Goal: Information Seeking & Learning: Learn about a topic

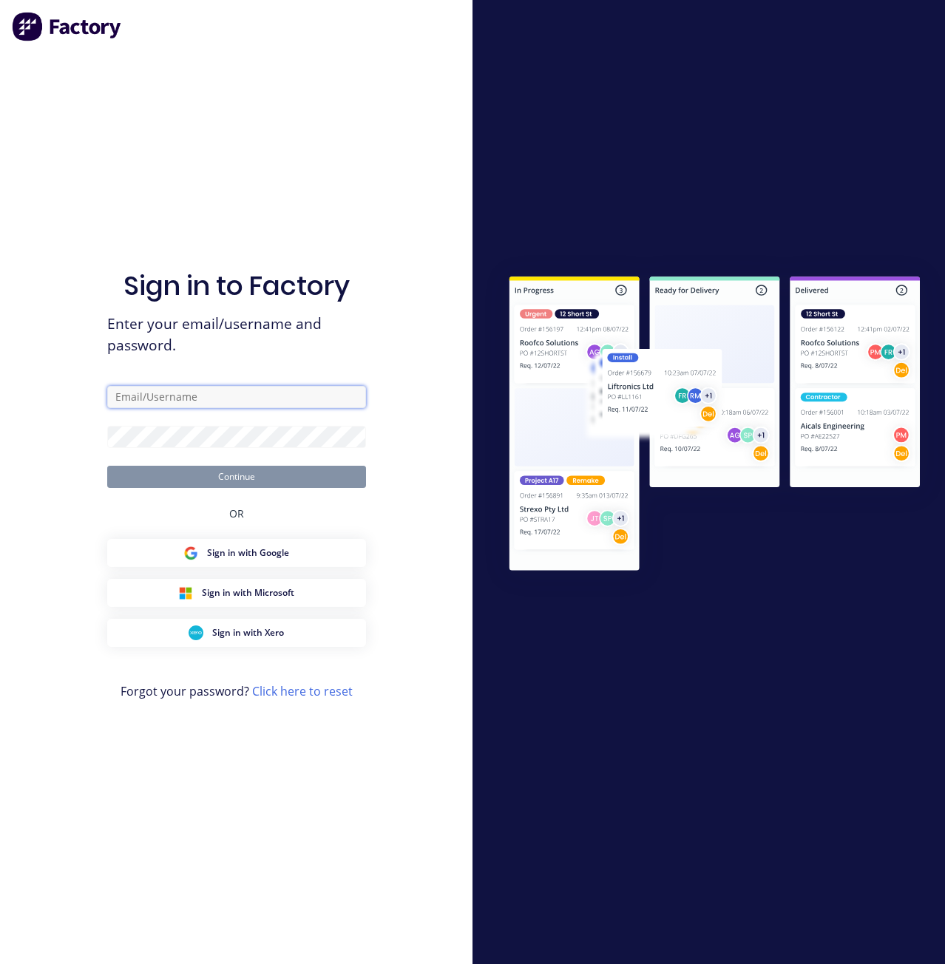
click at [206, 399] on input "text" at bounding box center [236, 397] width 259 height 22
paste input "[EMAIL_ADDRESS][DOMAIN_NAME]"
drag, startPoint x: 256, startPoint y: 398, endPoint x: -1, endPoint y: 390, distance: 256.8
click at [0, 390] on html "Sign in to Factory Enter your email/username and password. [PERSON_NAME][EMAIL_…" at bounding box center [472, 482] width 945 height 964
paste input "[DOMAIN_NAME]"
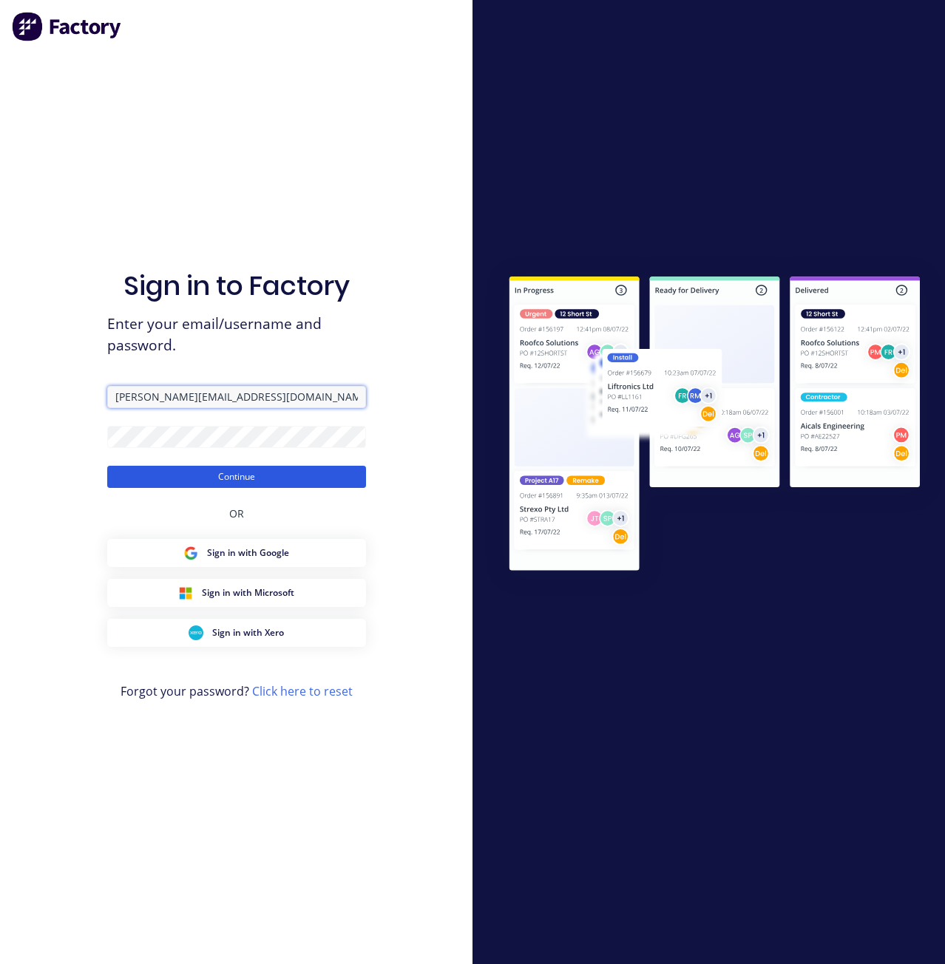
type input "[PERSON_NAME][EMAIL_ADDRESS][DOMAIN_NAME]"
click at [247, 477] on button "Continue" at bounding box center [236, 477] width 259 height 22
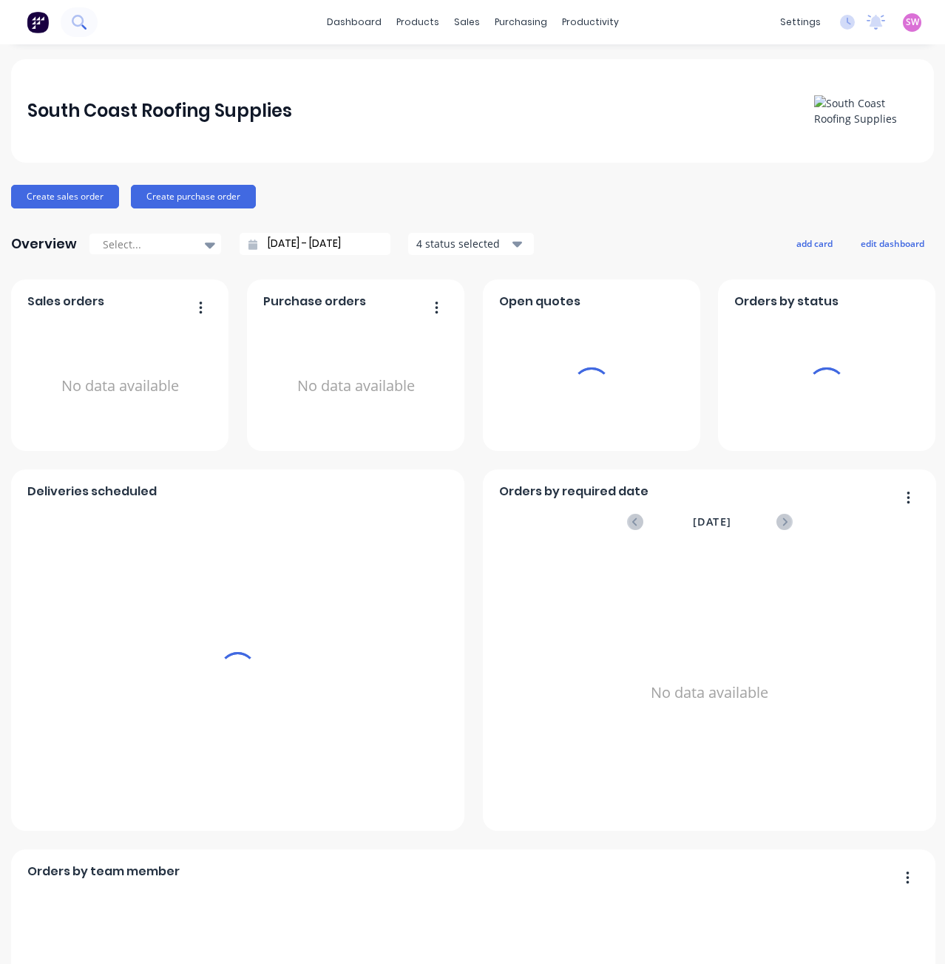
click at [87, 24] on button at bounding box center [79, 22] width 37 height 30
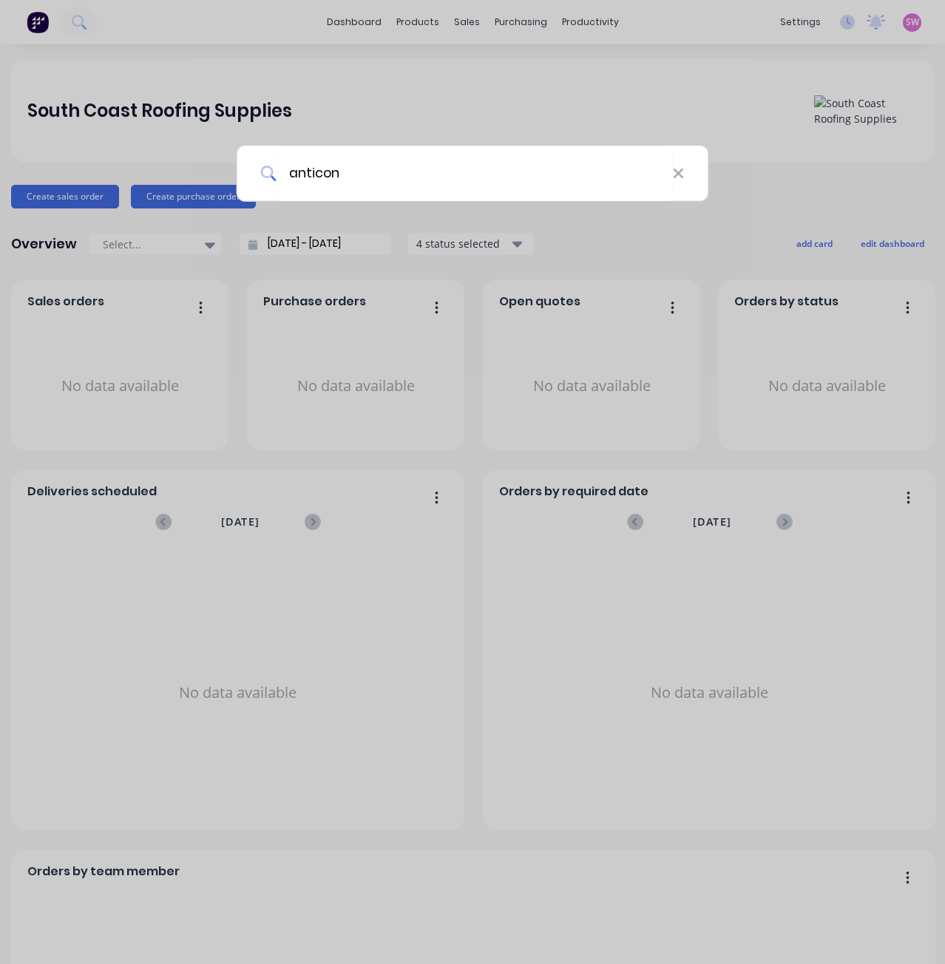
type input "anticon"
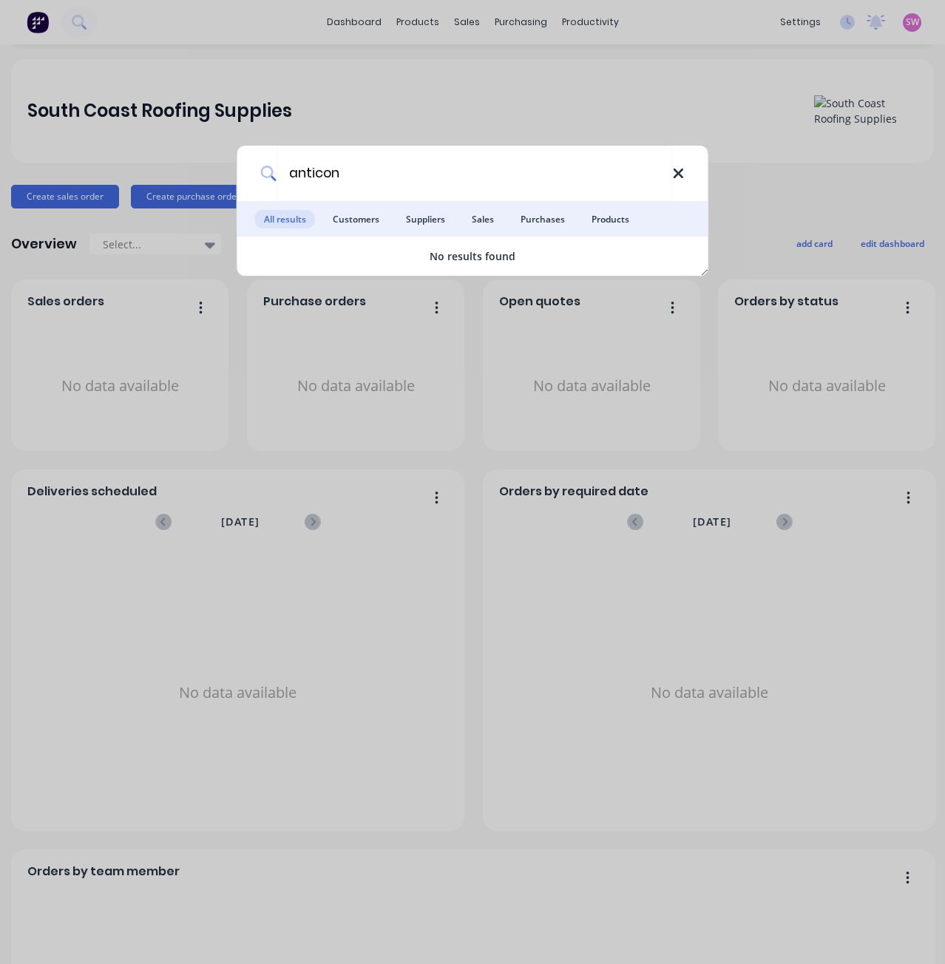
click at [680, 180] on icon at bounding box center [678, 174] width 12 height 16
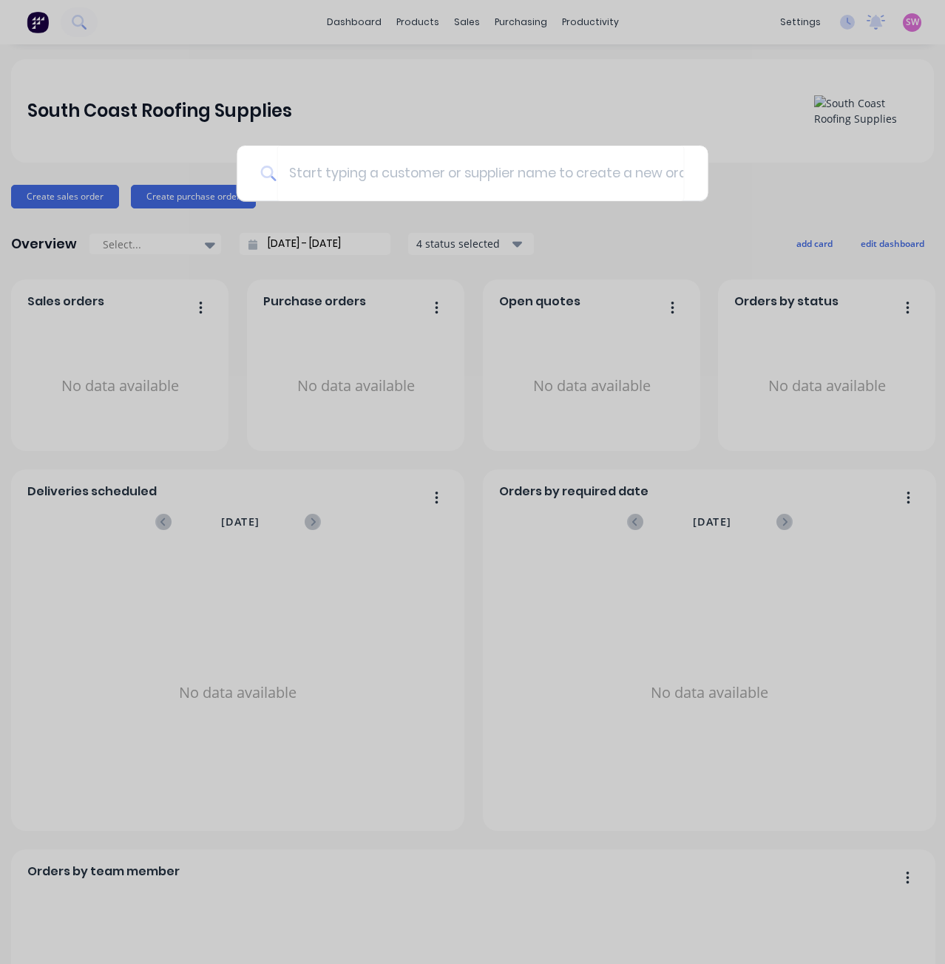
click at [475, 103] on div at bounding box center [472, 482] width 945 height 964
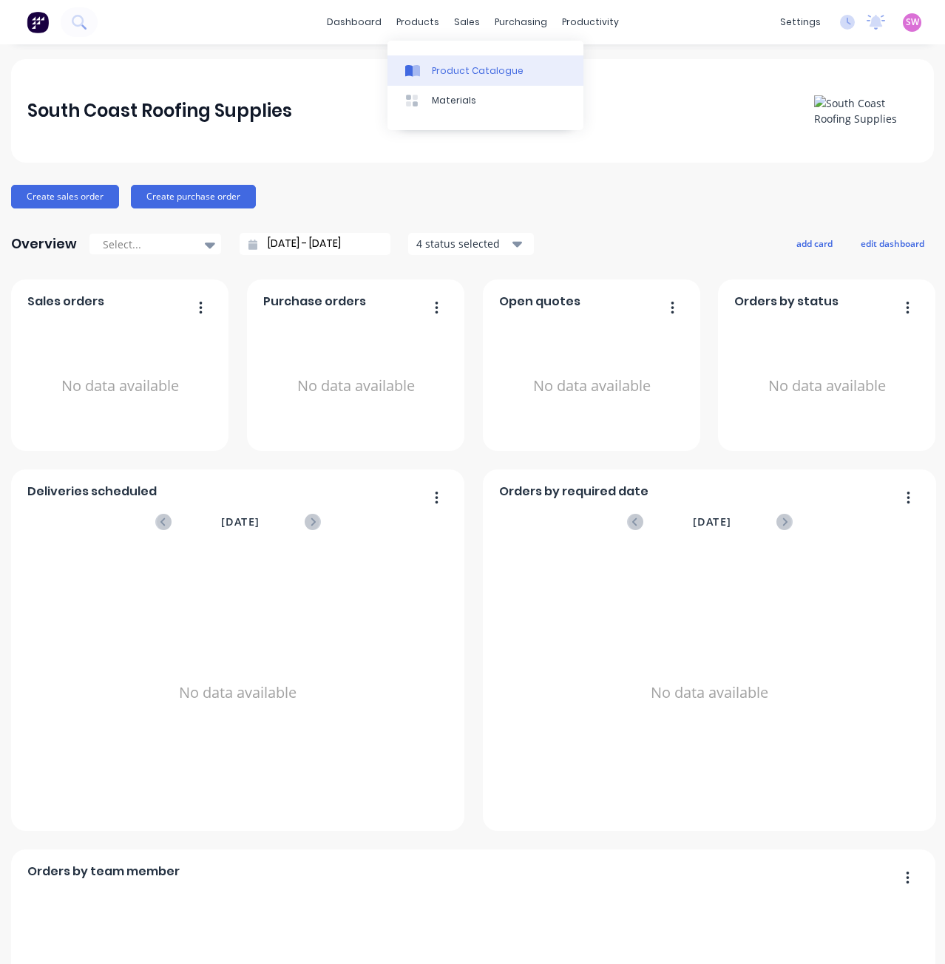
click at [450, 67] on div "Product Catalogue" at bounding box center [478, 70] width 92 height 13
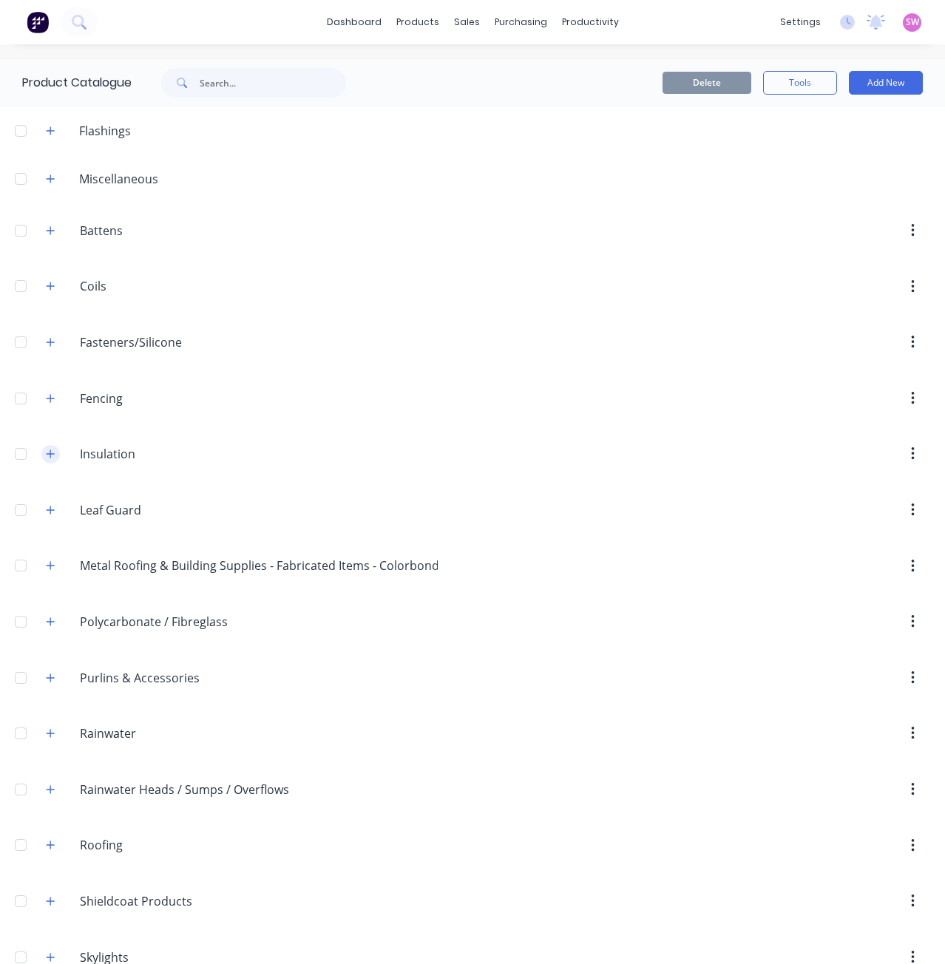
click at [54, 454] on icon "button" at bounding box center [51, 454] width 8 height 8
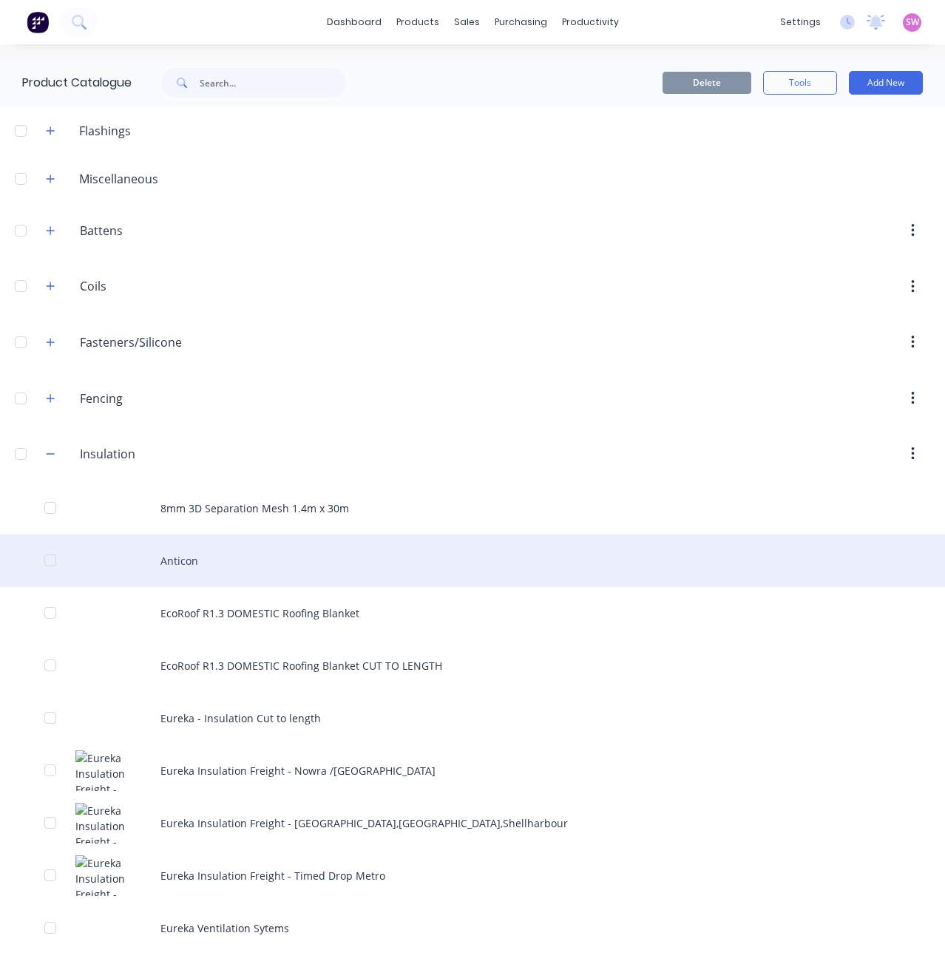
click at [220, 549] on div "Anticon" at bounding box center [472, 561] width 945 height 53
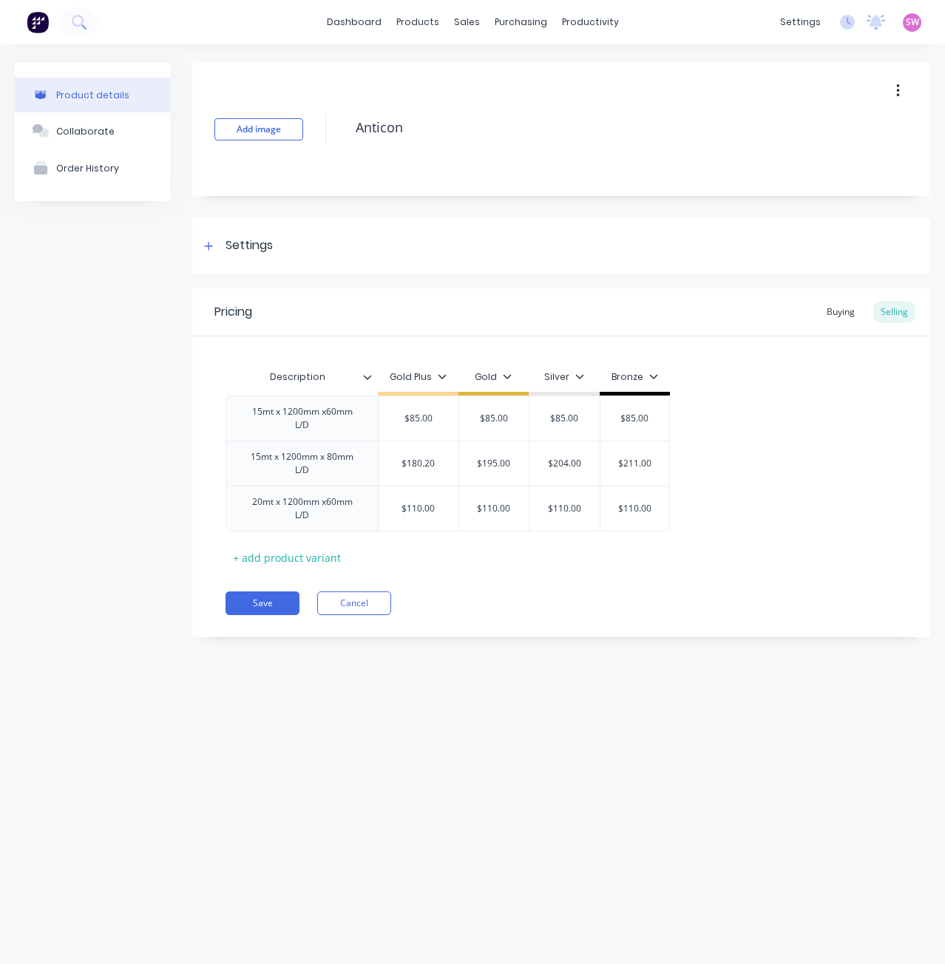
type textarea "x"
click at [846, 322] on div "Buying" at bounding box center [840, 312] width 43 height 22
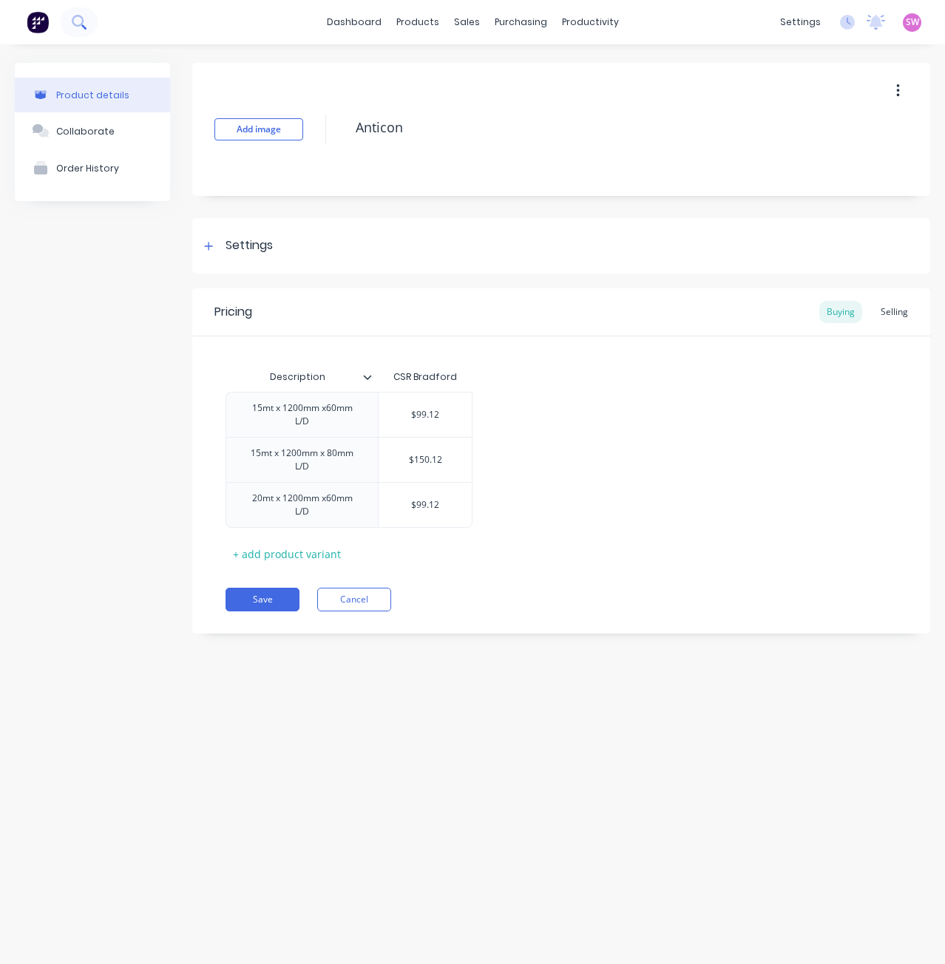
click at [78, 18] on icon at bounding box center [79, 22] width 14 height 14
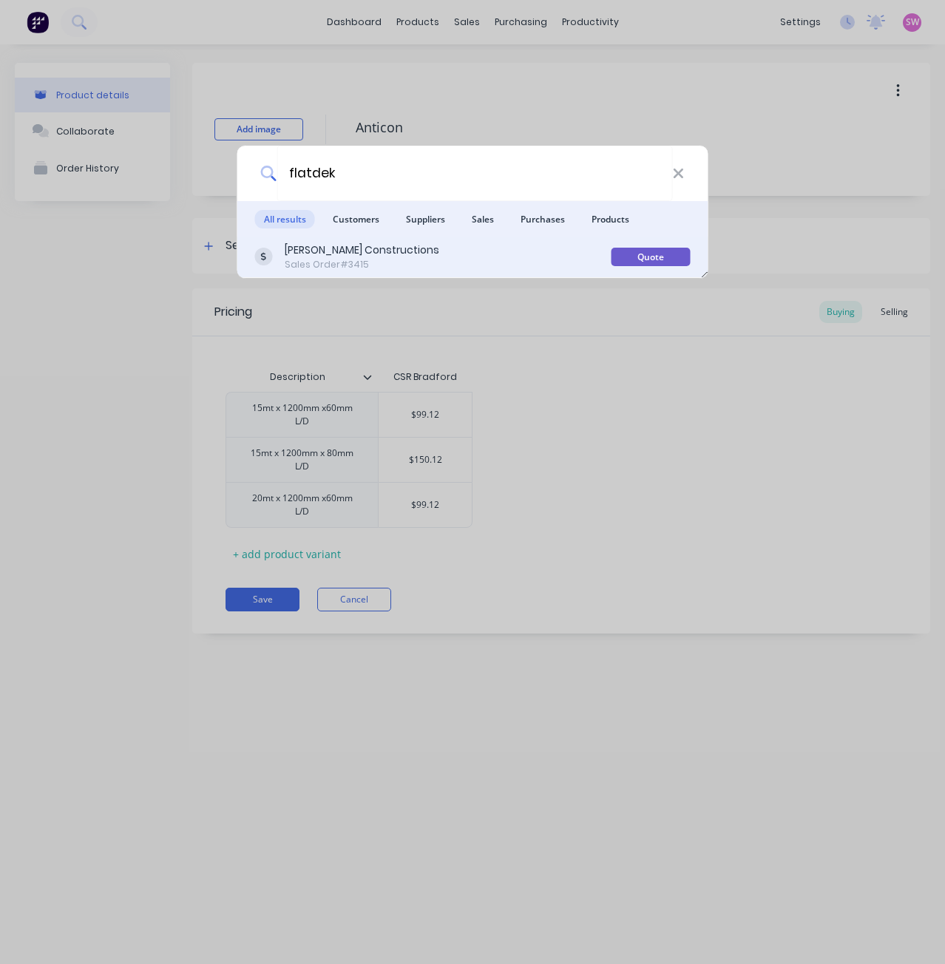
type input "flatdek"
click at [364, 252] on div "[PERSON_NAME] Constructions" at bounding box center [362, 251] width 155 height 16
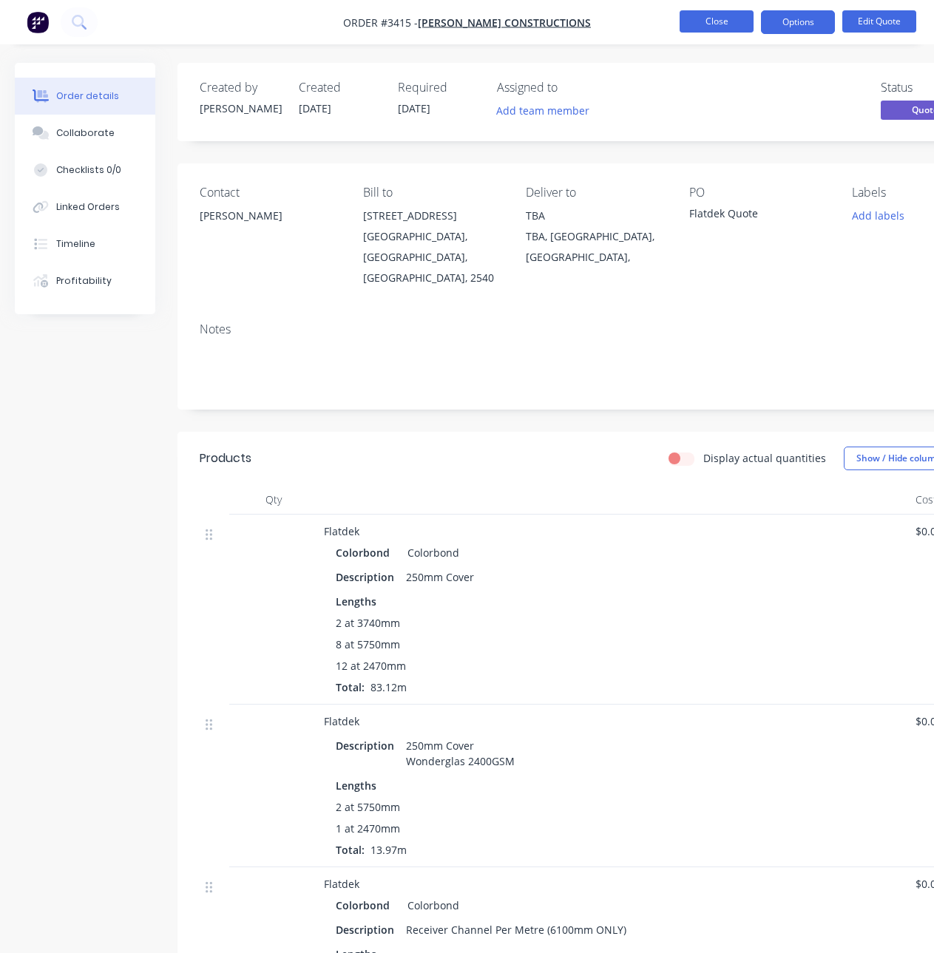
click at [738, 28] on button "Close" at bounding box center [717, 21] width 74 height 22
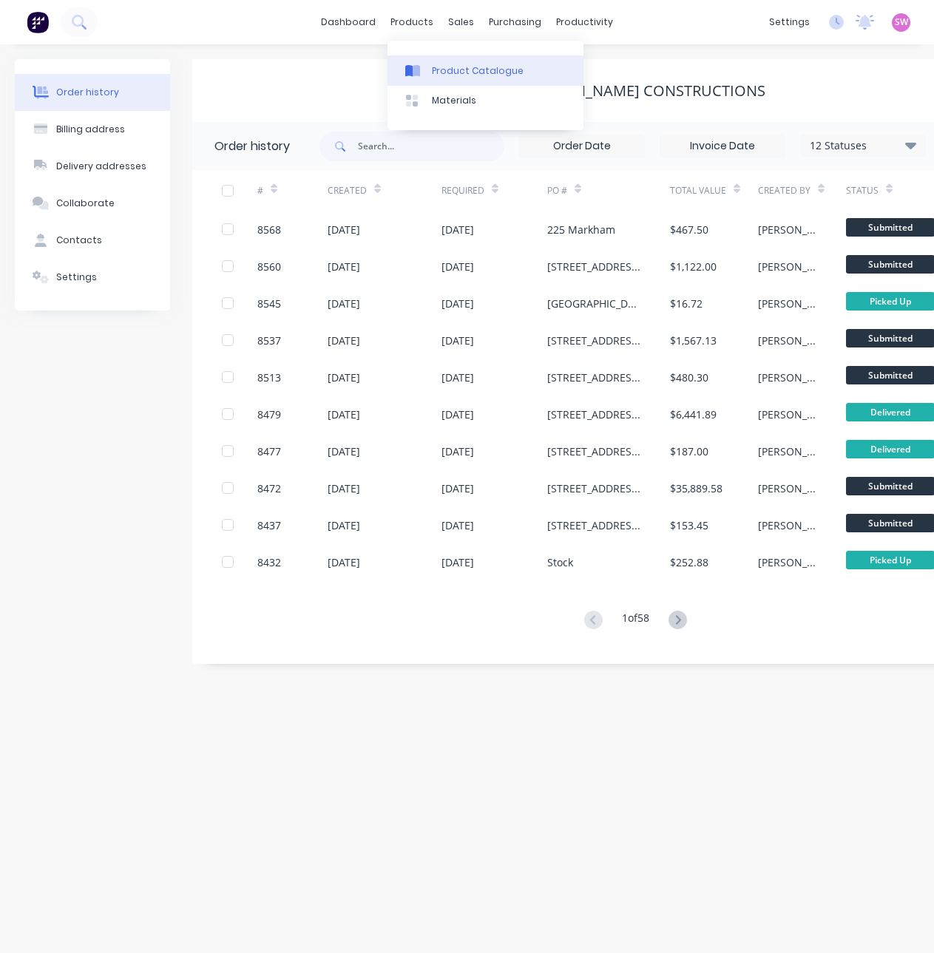
click at [435, 58] on link "Product Catalogue" at bounding box center [486, 70] width 196 height 30
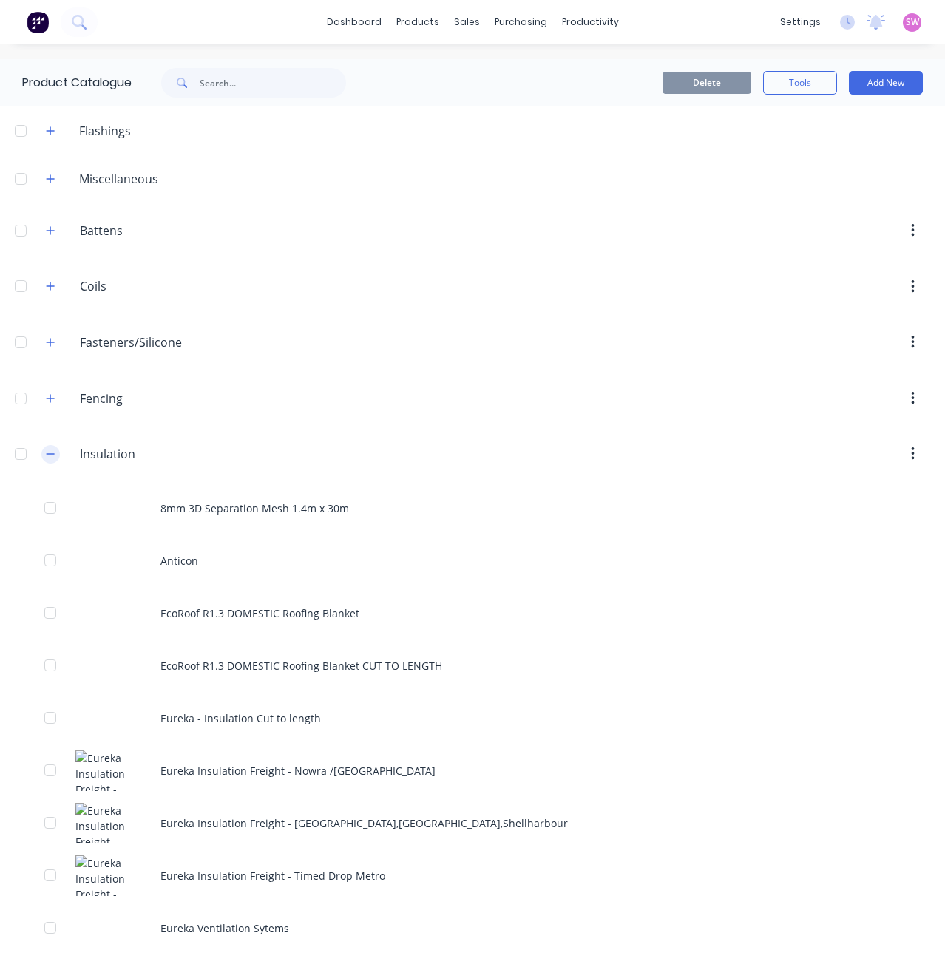
click at [50, 456] on icon "button" at bounding box center [50, 454] width 9 height 10
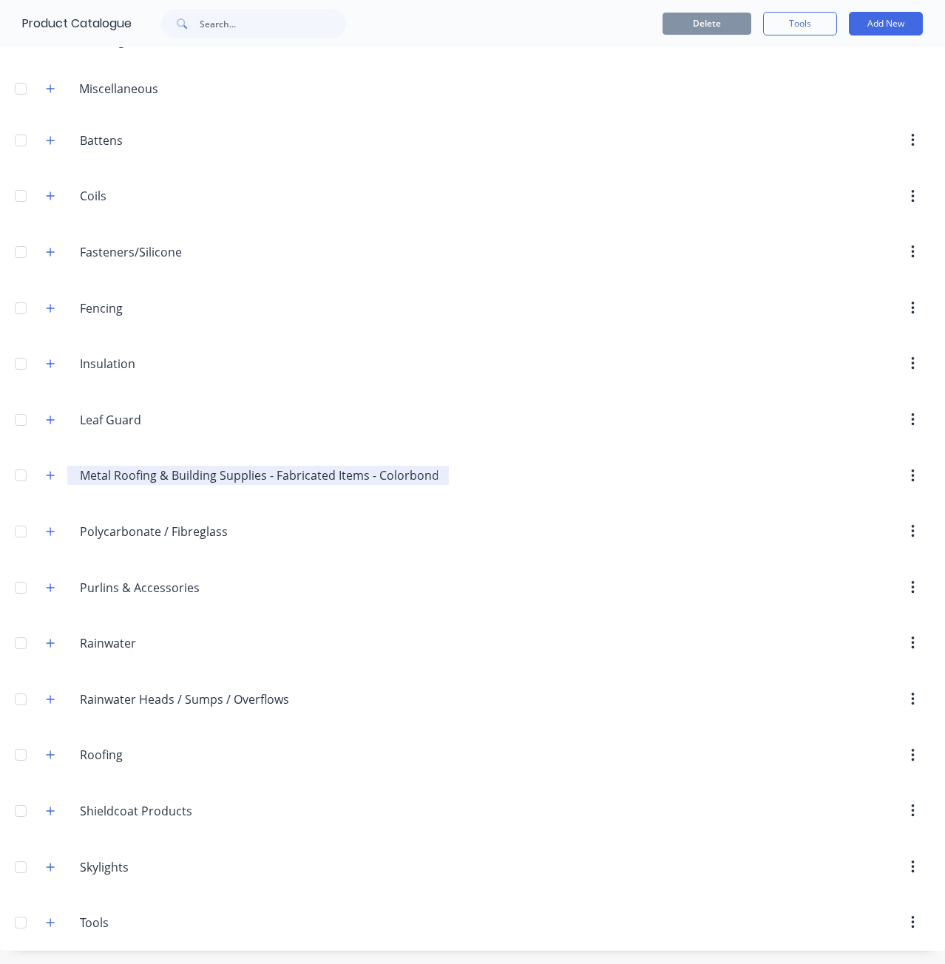
scroll to position [92, 0]
click at [53, 532] on icon "button" at bounding box center [50, 530] width 9 height 10
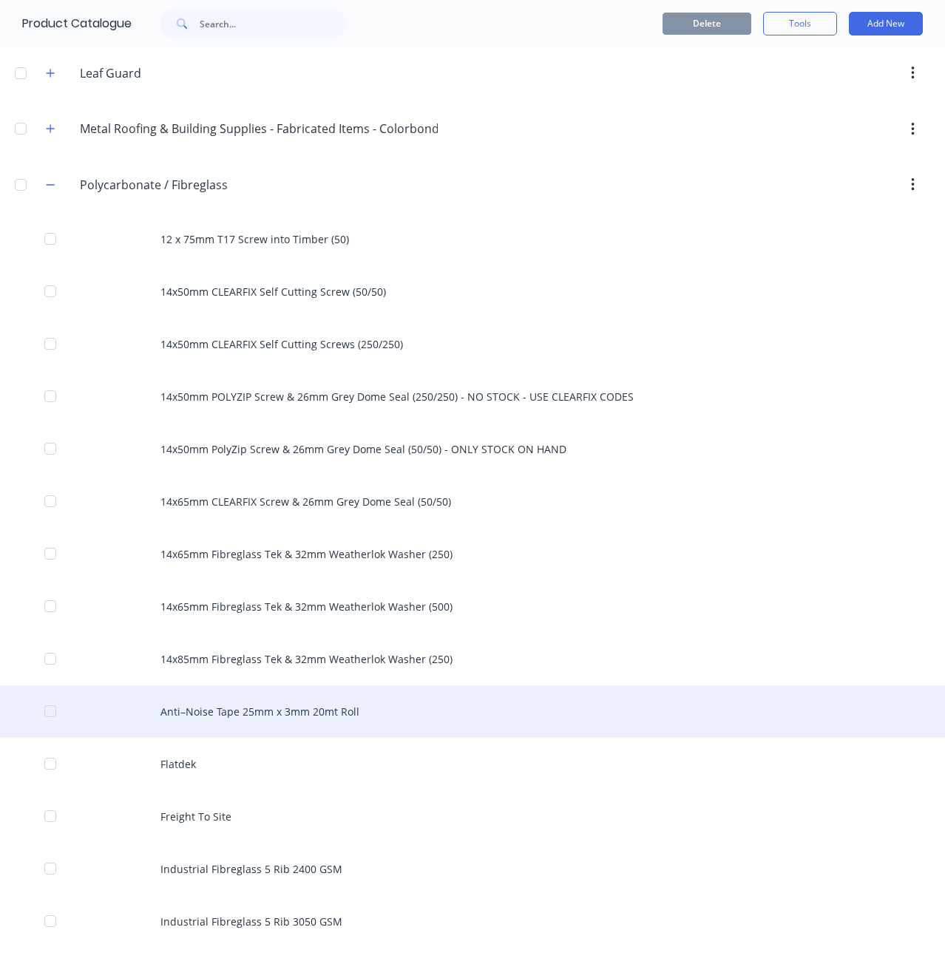
scroll to position [461, 0]
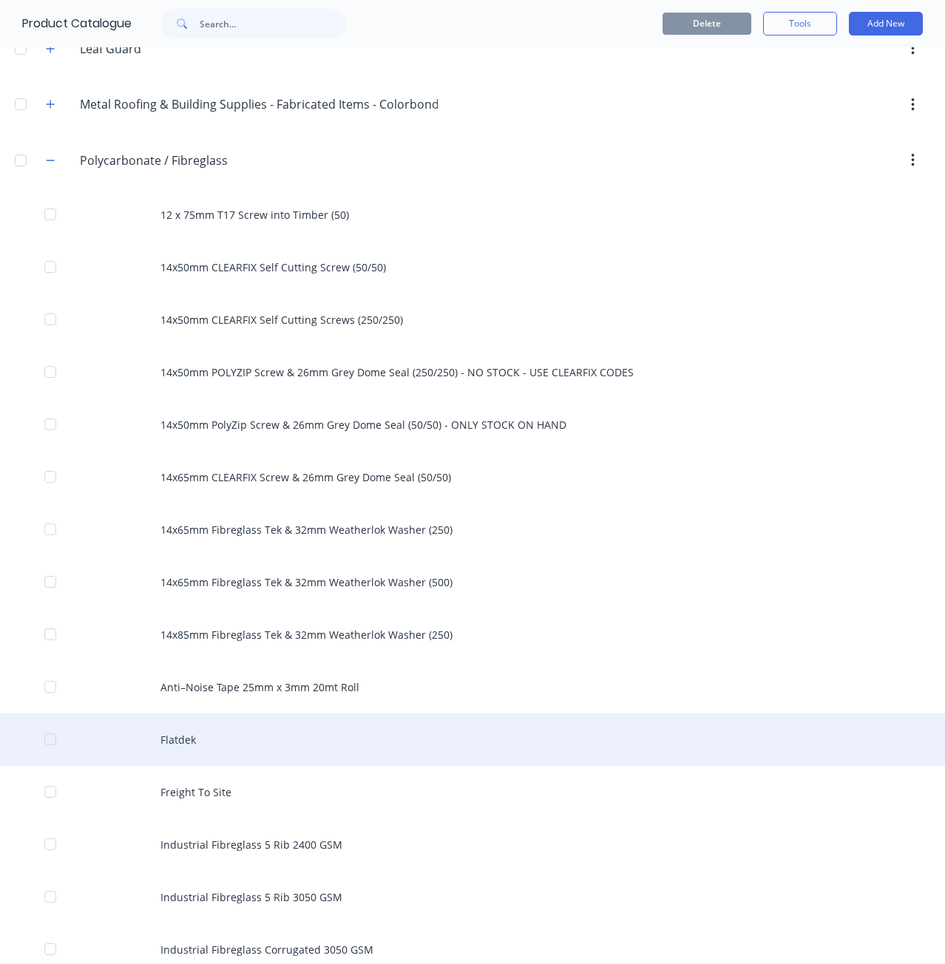
click at [197, 746] on div "Flatdek" at bounding box center [472, 740] width 945 height 53
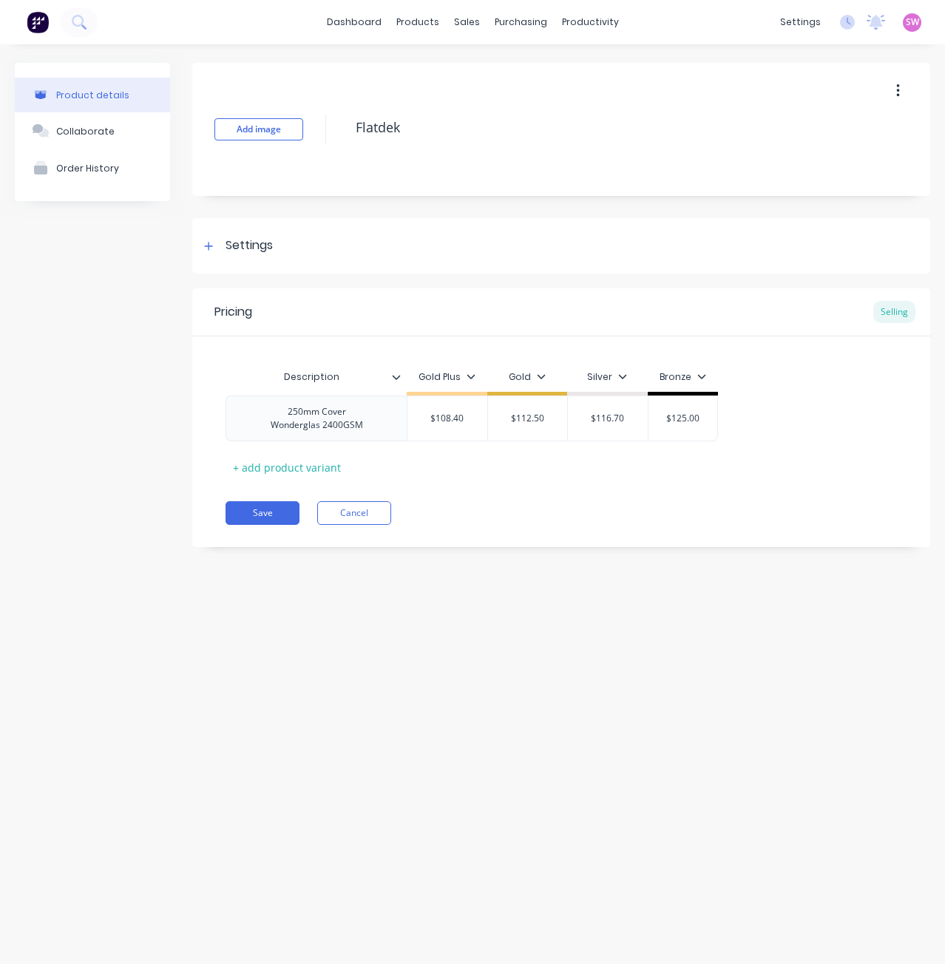
type textarea "x"
click at [212, 239] on div at bounding box center [209, 246] width 18 height 18
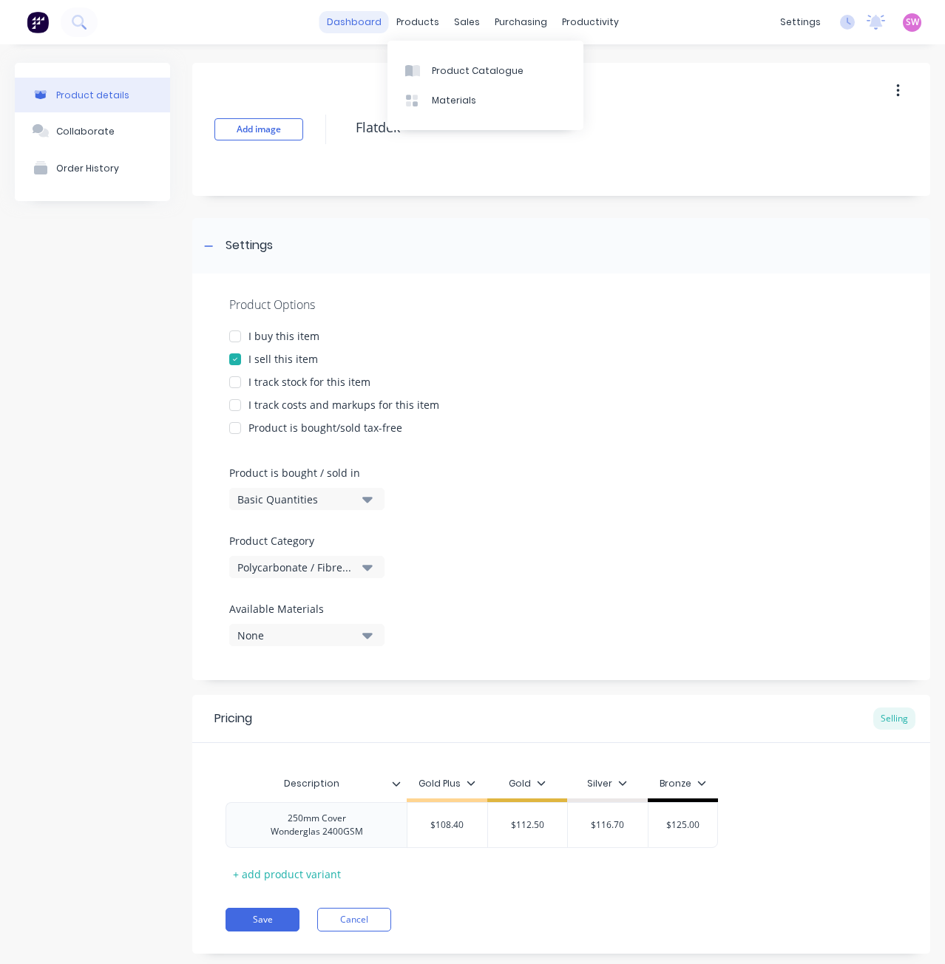
click at [356, 18] on link "dashboard" at bounding box center [354, 22] width 70 height 22
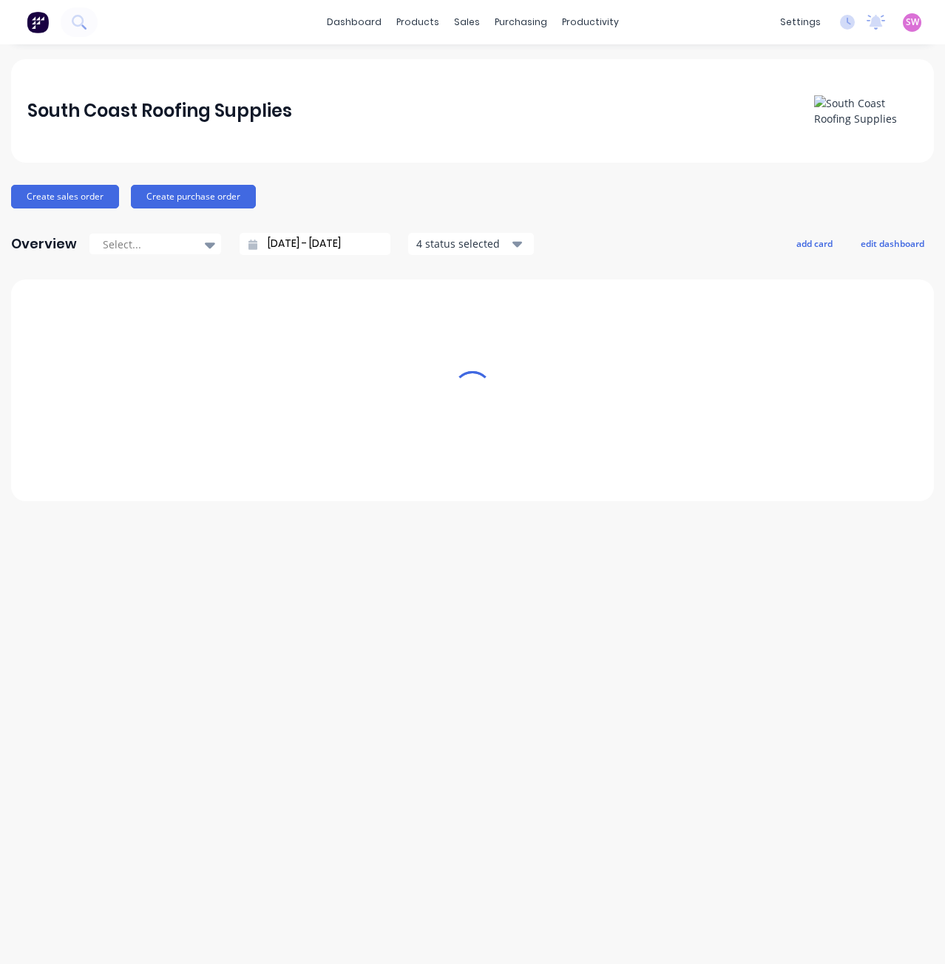
click at [912, 22] on span "SW" at bounding box center [912, 22] width 13 height 13
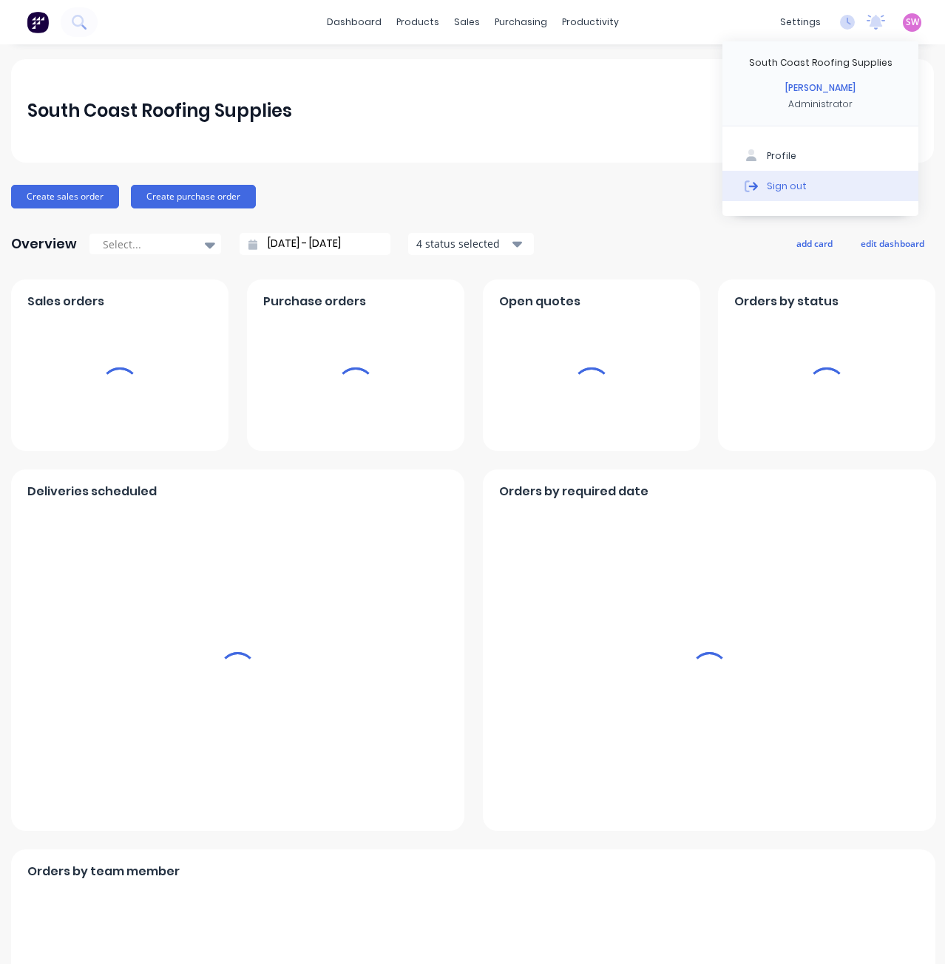
click at [792, 189] on button "Sign out" at bounding box center [821, 186] width 196 height 30
